Goal: Information Seeking & Learning: Learn about a topic

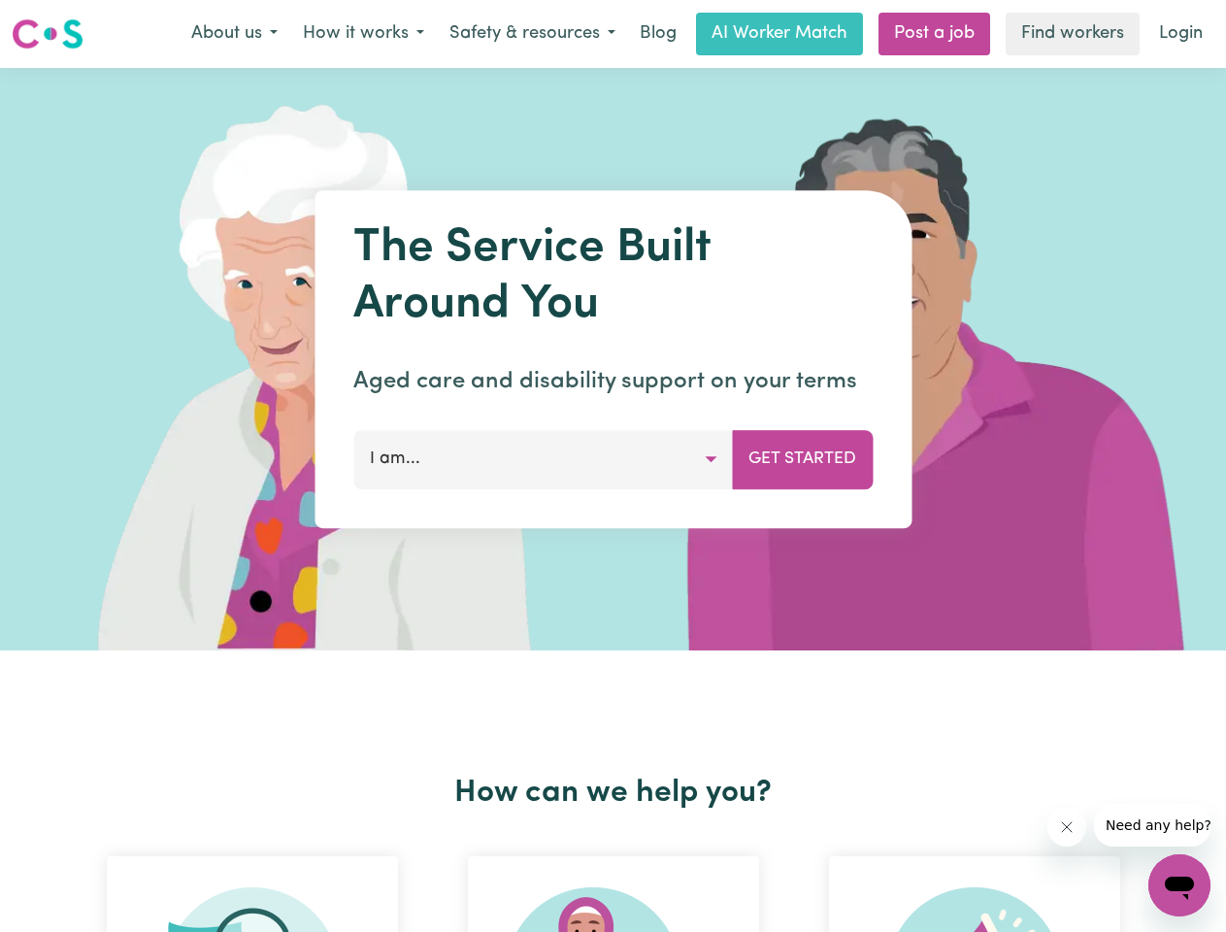
click at [234, 34] on button "About us" at bounding box center [235, 34] width 112 height 41
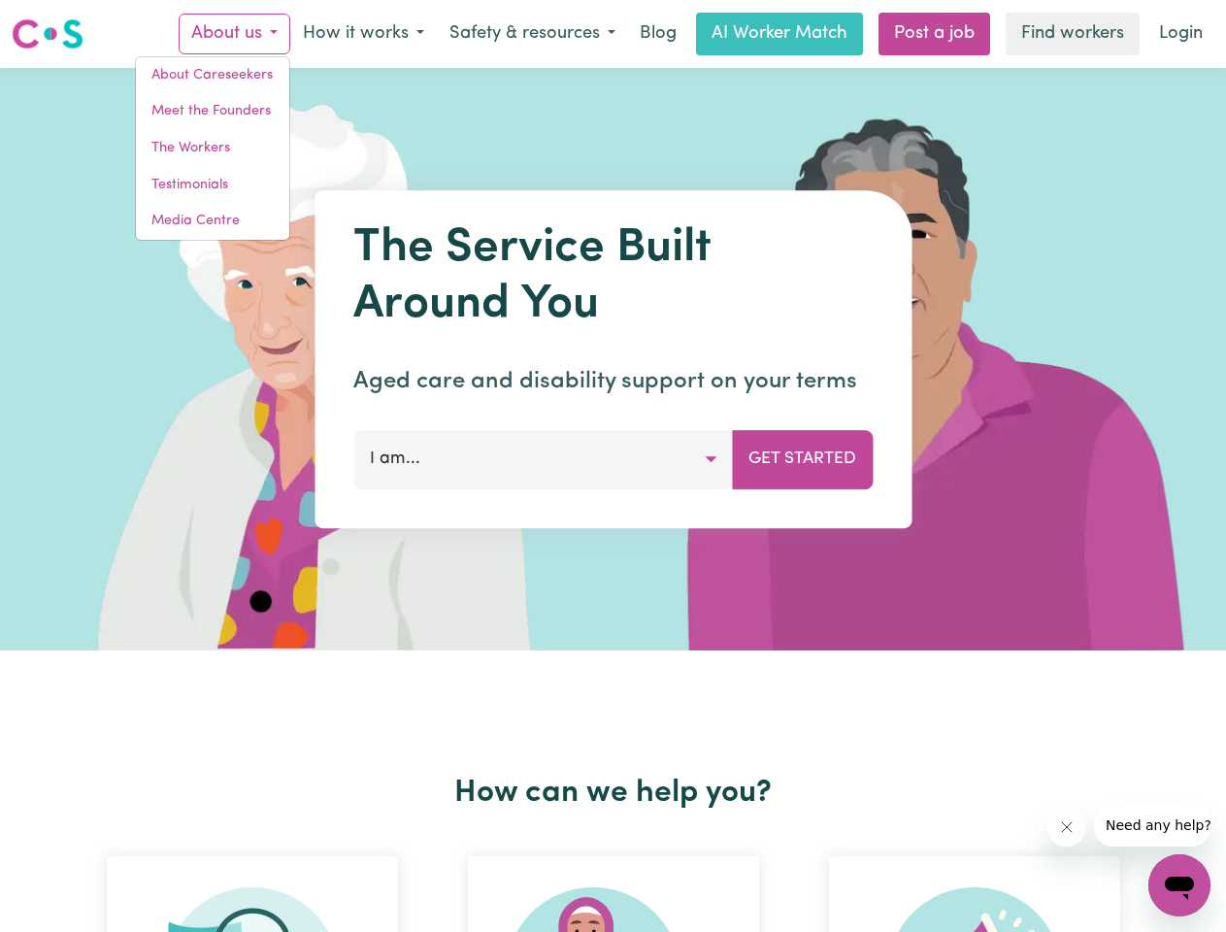
click at [362, 34] on button "How it works" at bounding box center [363, 34] width 147 height 41
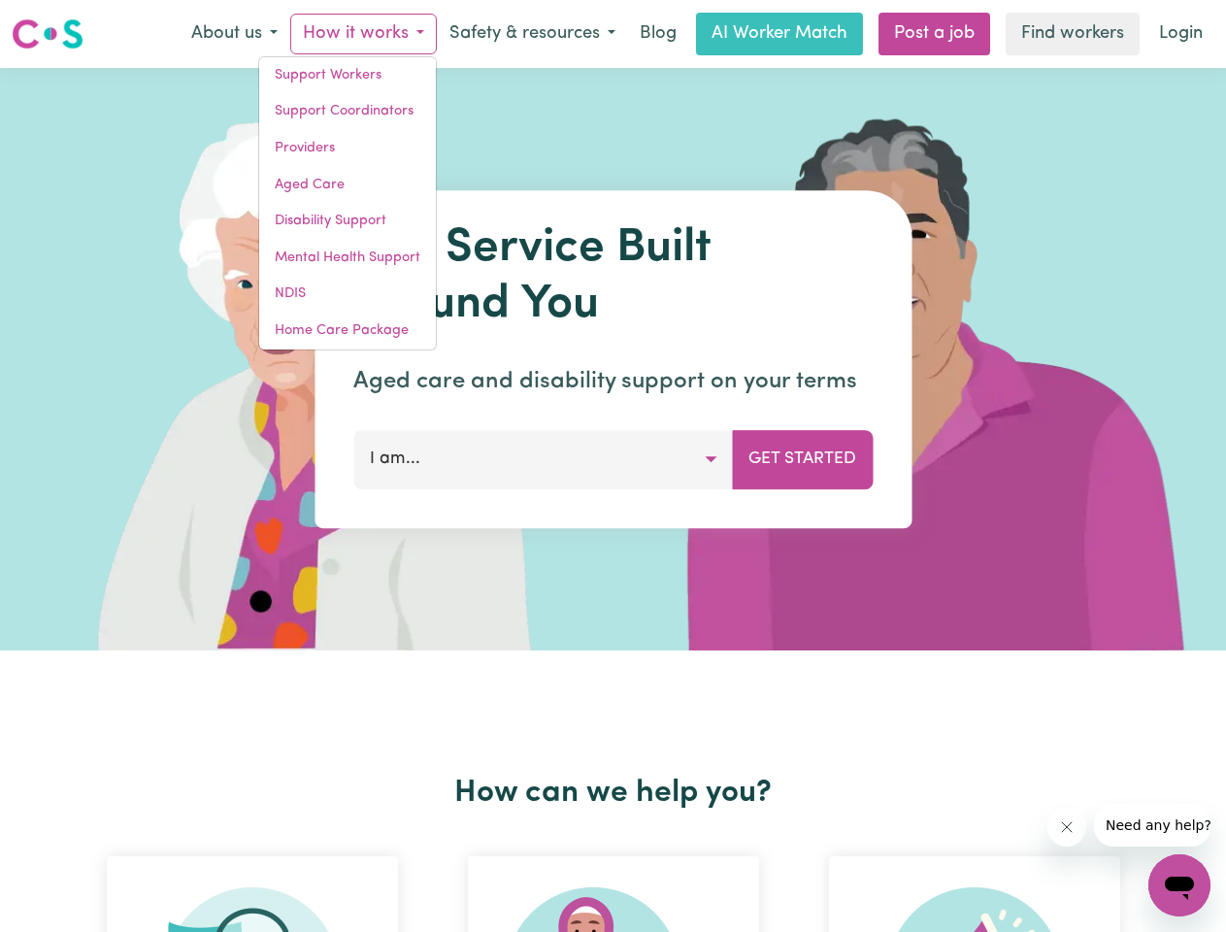
click at [531, 34] on button "Safety & resources" at bounding box center [532, 34] width 191 height 41
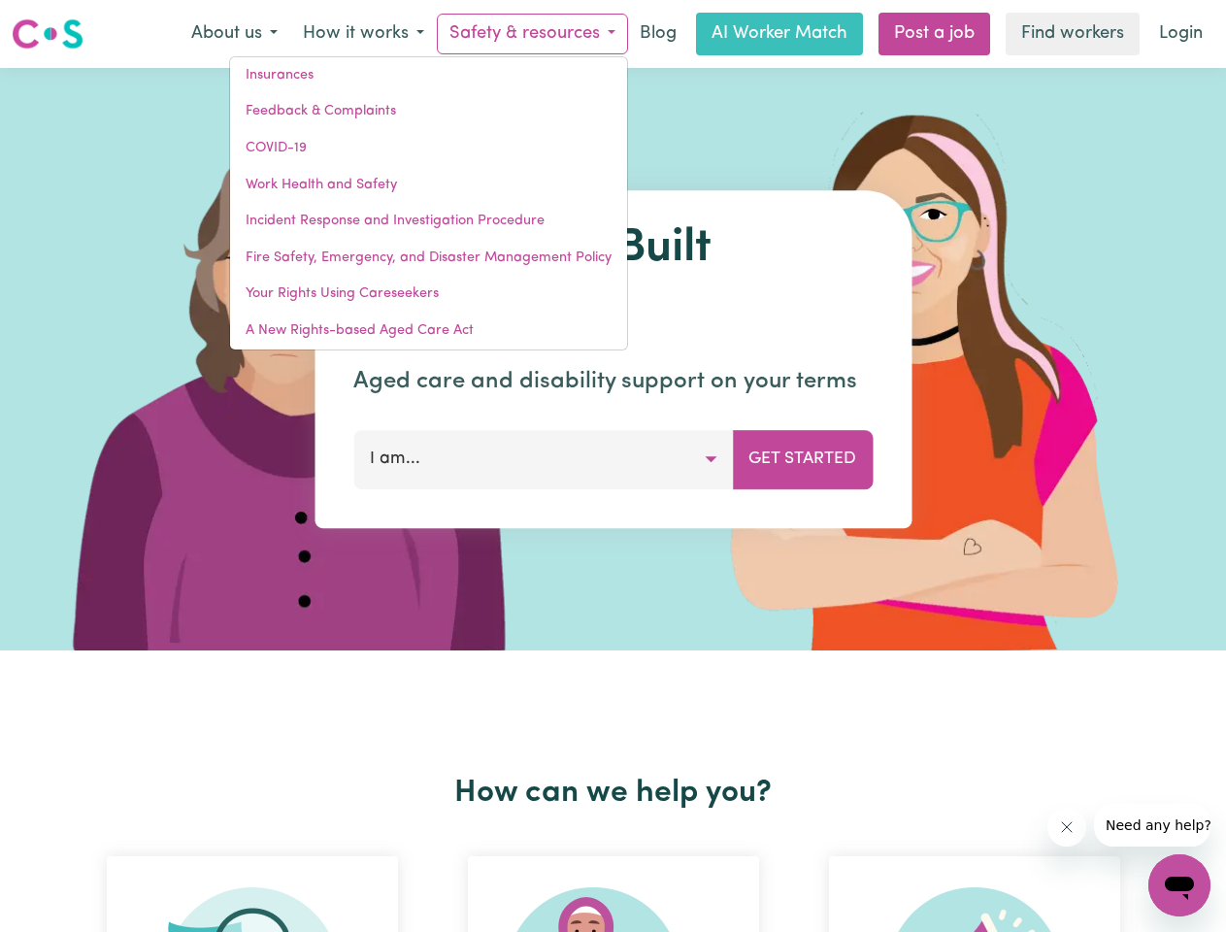
click at [543, 459] on button "I am..." at bounding box center [543, 459] width 380 height 58
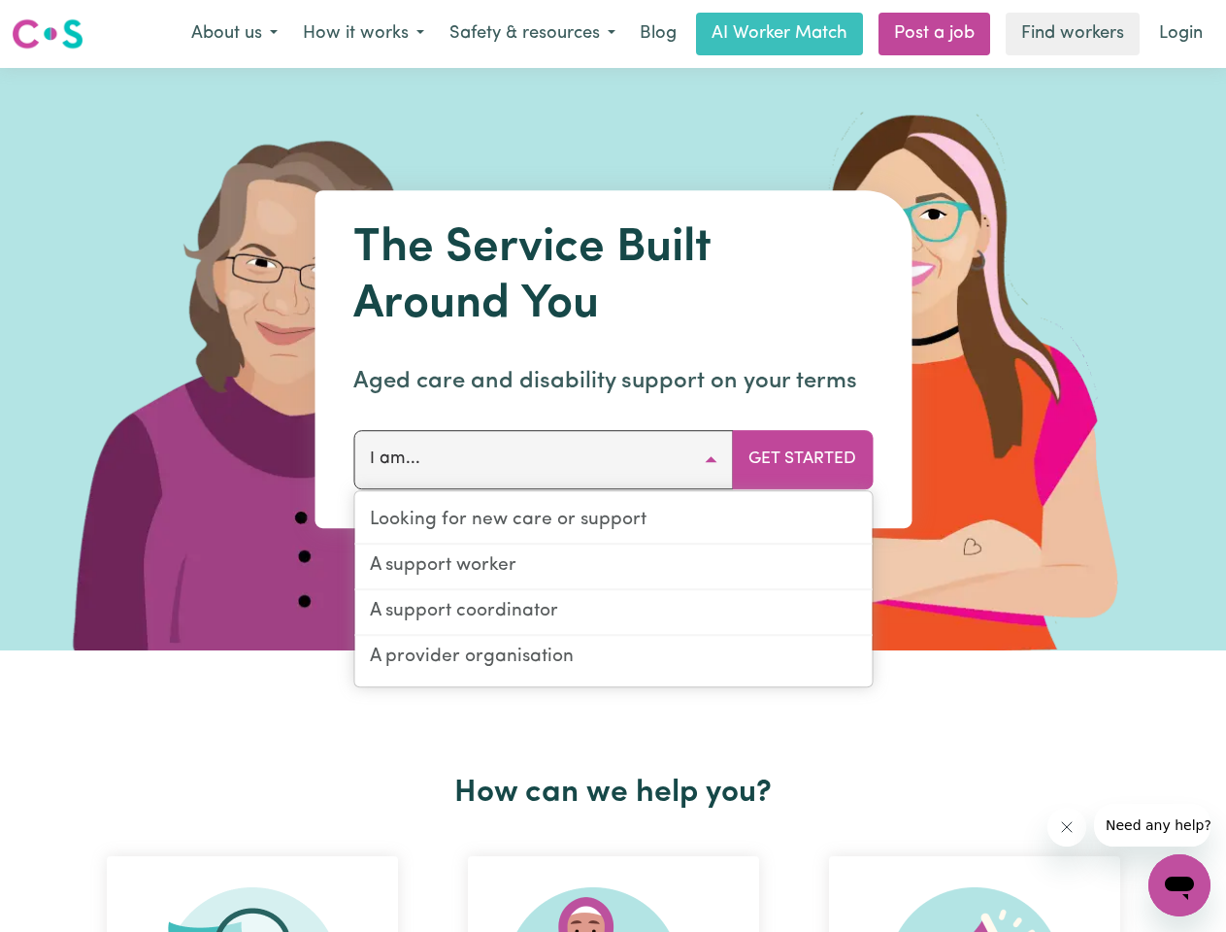
click at [802, 459] on button "Get Started" at bounding box center [802, 459] width 141 height 58
